Goal: Information Seeking & Learning: Learn about a topic

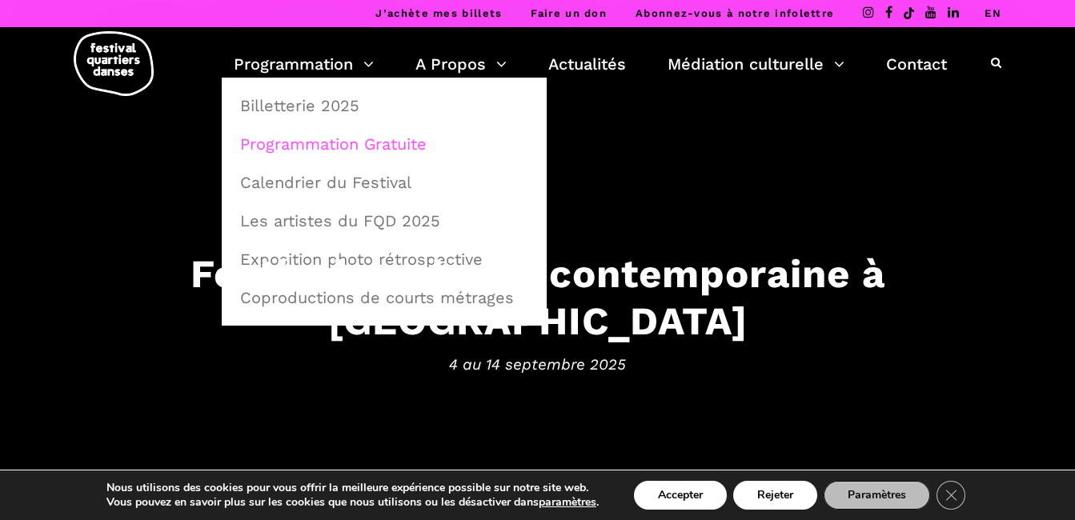
click at [338, 139] on link "Programmation Gratuite" at bounding box center [383, 144] width 307 height 37
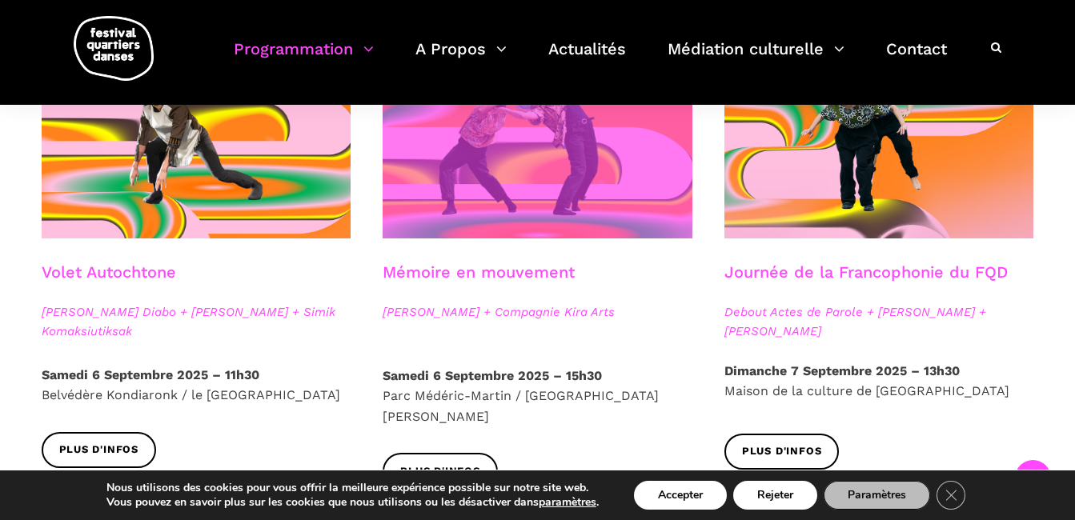
scroll to position [960, 0]
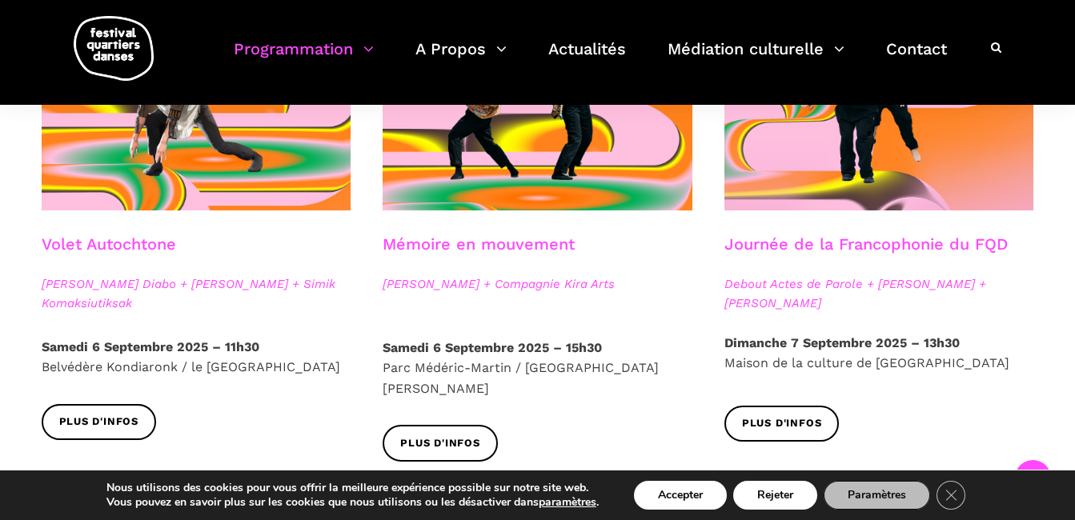
click at [458, 252] on link "Mémoire en mouvement" at bounding box center [478, 243] width 192 height 19
